Goal: Find specific page/section: Find specific page/section

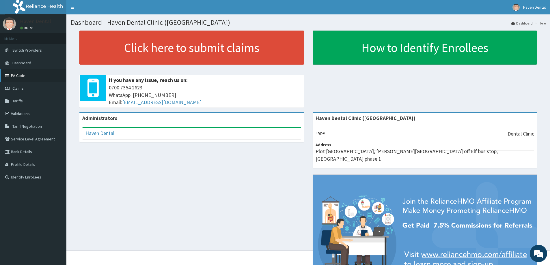
click at [22, 78] on link "PA Code" at bounding box center [33, 75] width 66 height 13
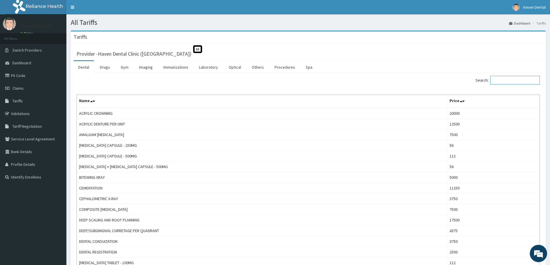
click at [503, 80] on input "Search:" at bounding box center [515, 80] width 50 height 9
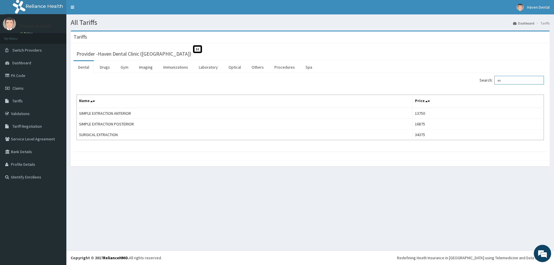
type input "e"
type input "xray"
click at [20, 76] on link "PA Code" at bounding box center [33, 75] width 66 height 13
